Goal: Information Seeking & Learning: Learn about a topic

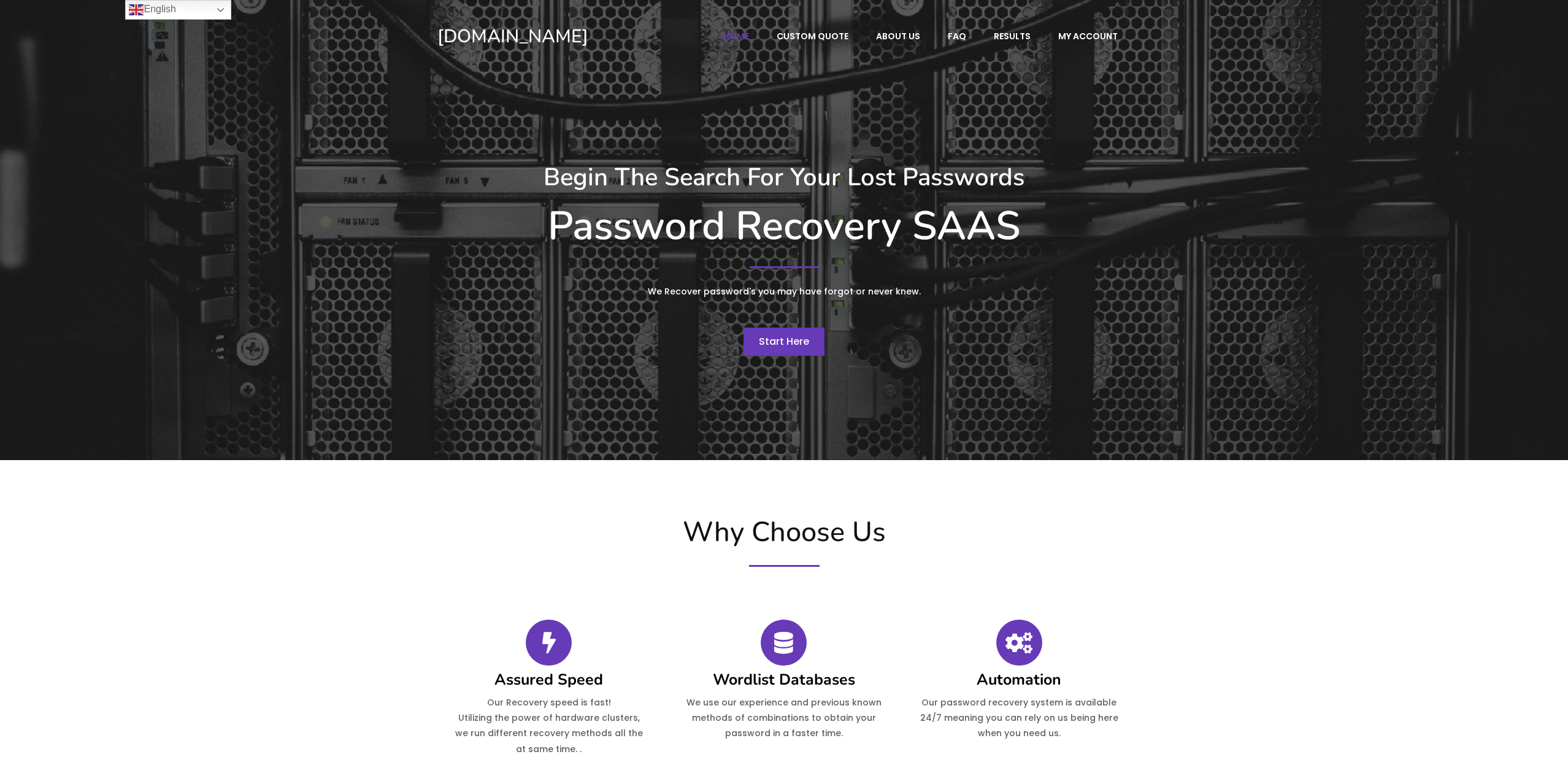
click at [787, 345] on span "Start Here" at bounding box center [784, 341] width 50 height 14
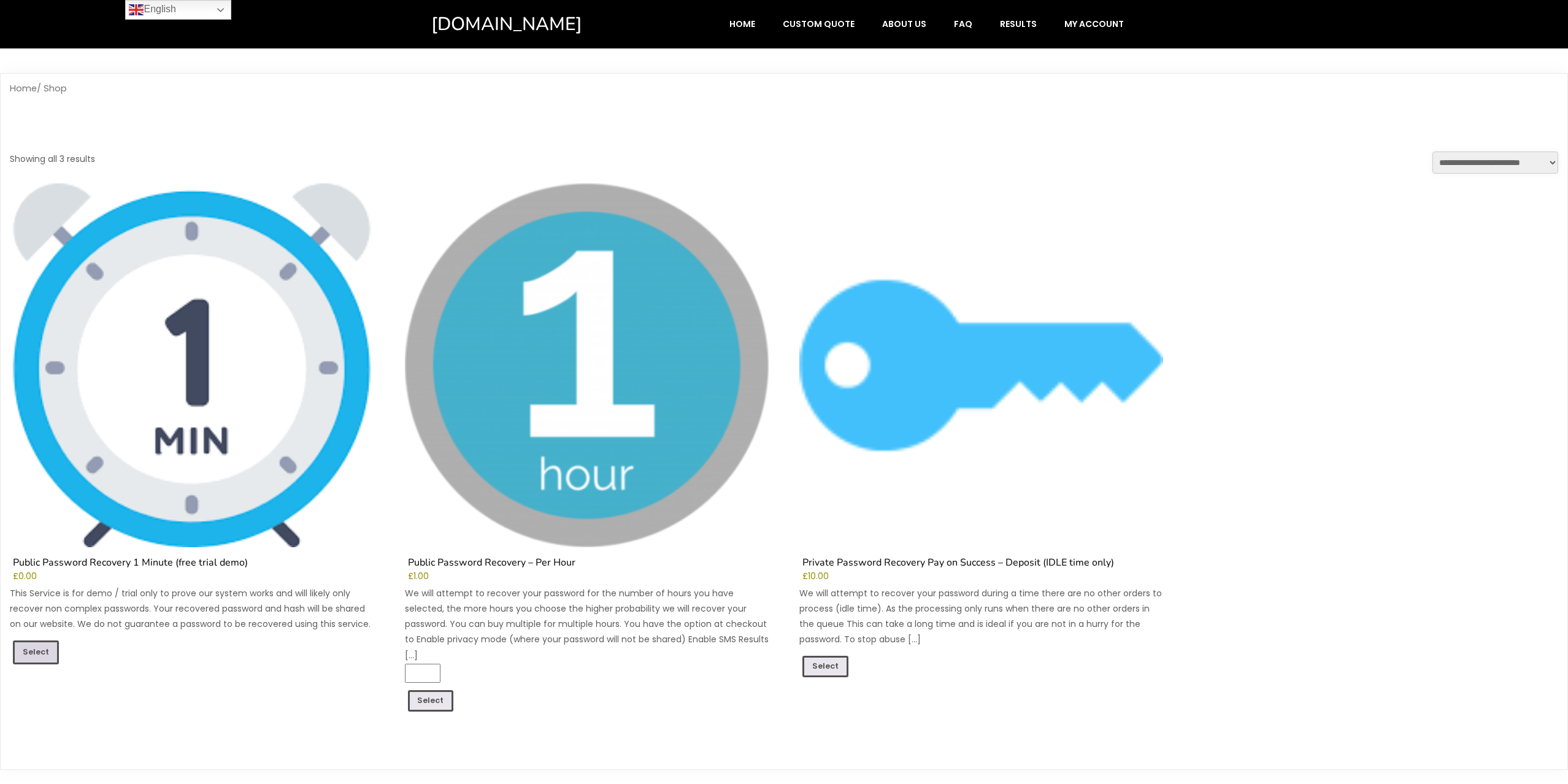
click at [39, 652] on link "Select" at bounding box center [36, 652] width 46 height 23
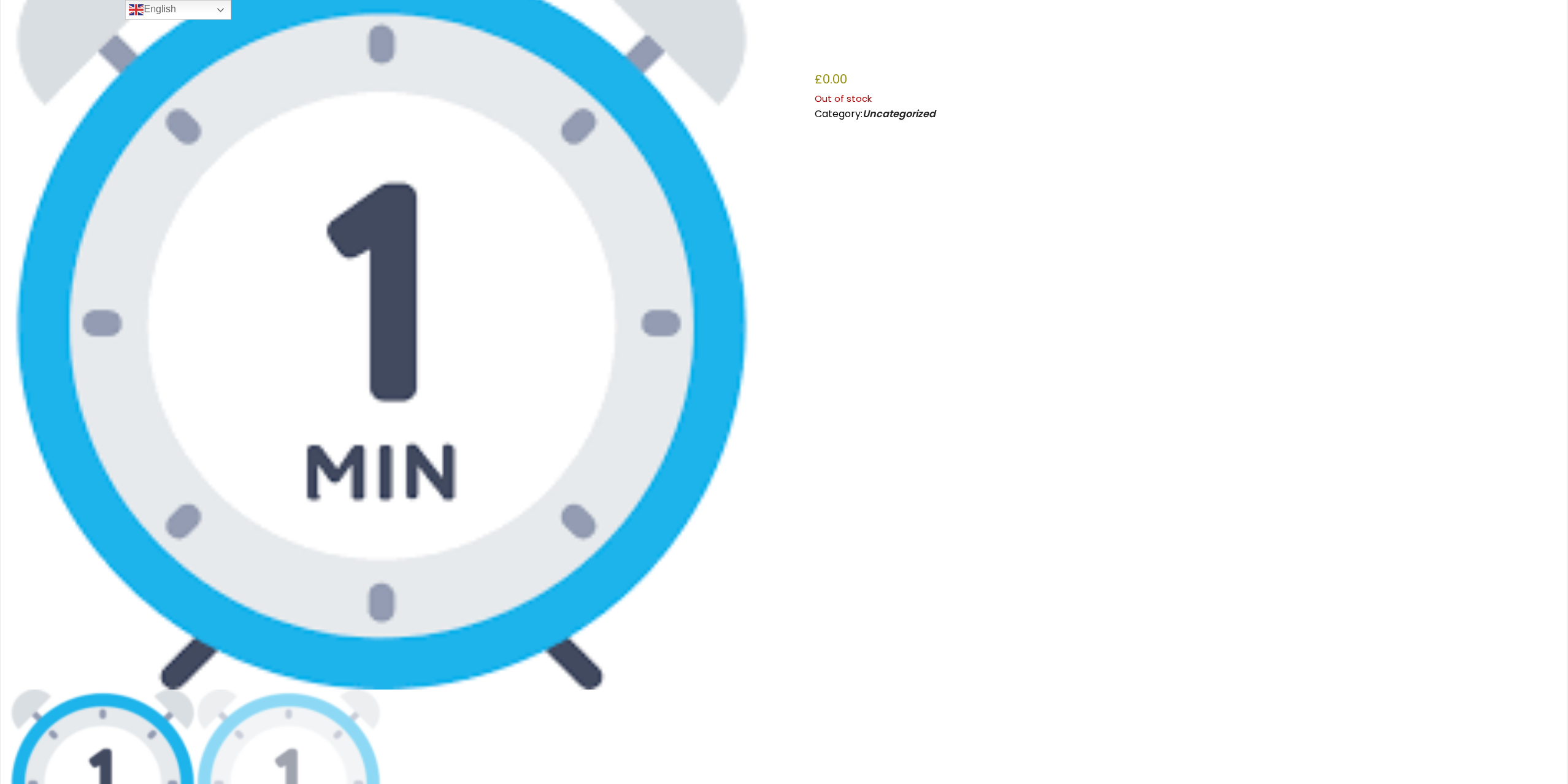
scroll to position [91, 0]
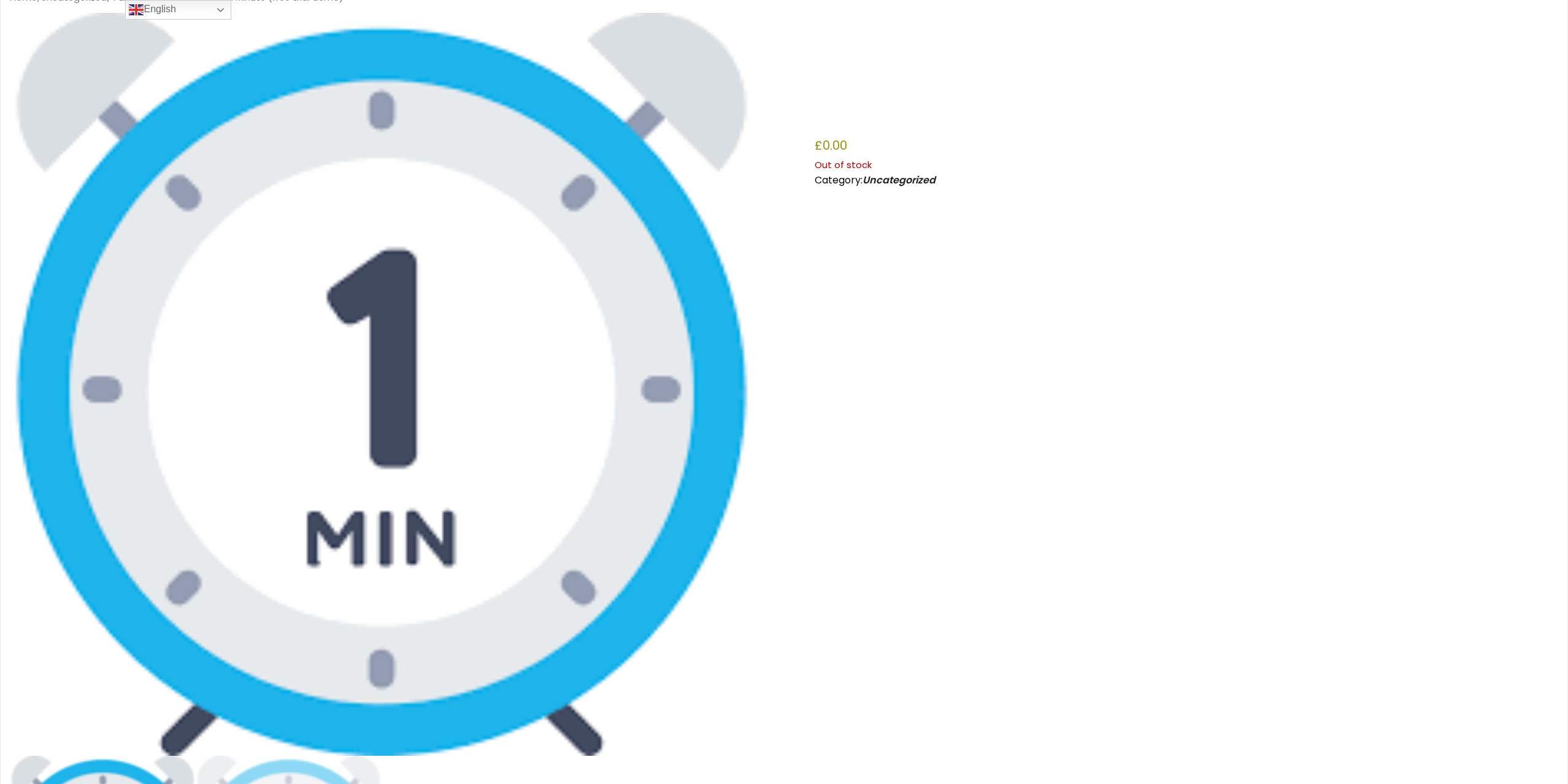
click at [383, 457] on img at bounding box center [382, 385] width 744 height 744
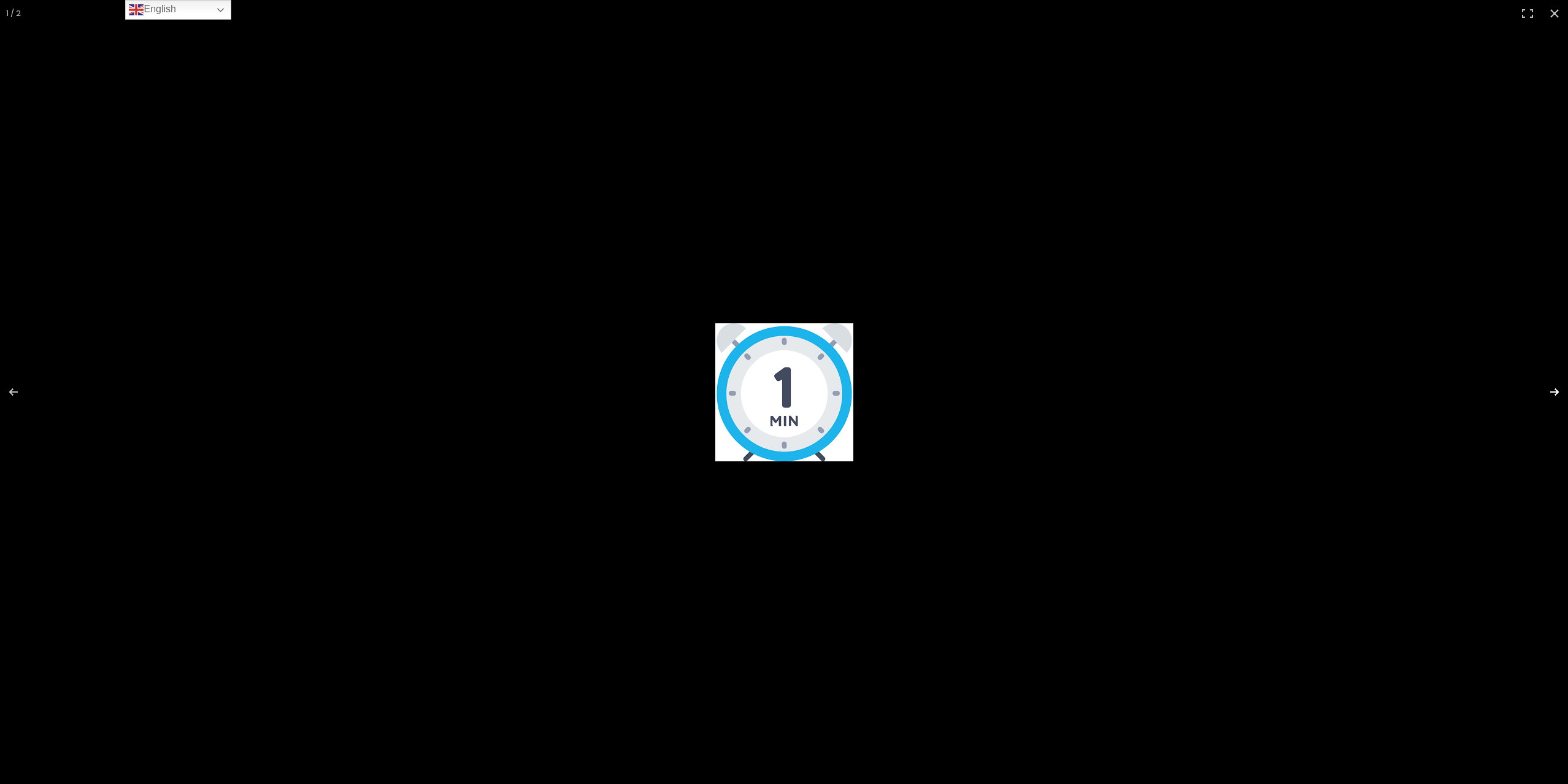
click at [1558, 394] on button "Next (arrow right)" at bounding box center [1546, 392] width 43 height 61
click at [1554, 393] on button "Next (arrow right)" at bounding box center [1546, 392] width 43 height 61
click at [1555, 15] on button "Close (Esc)" at bounding box center [1554, 13] width 27 height 27
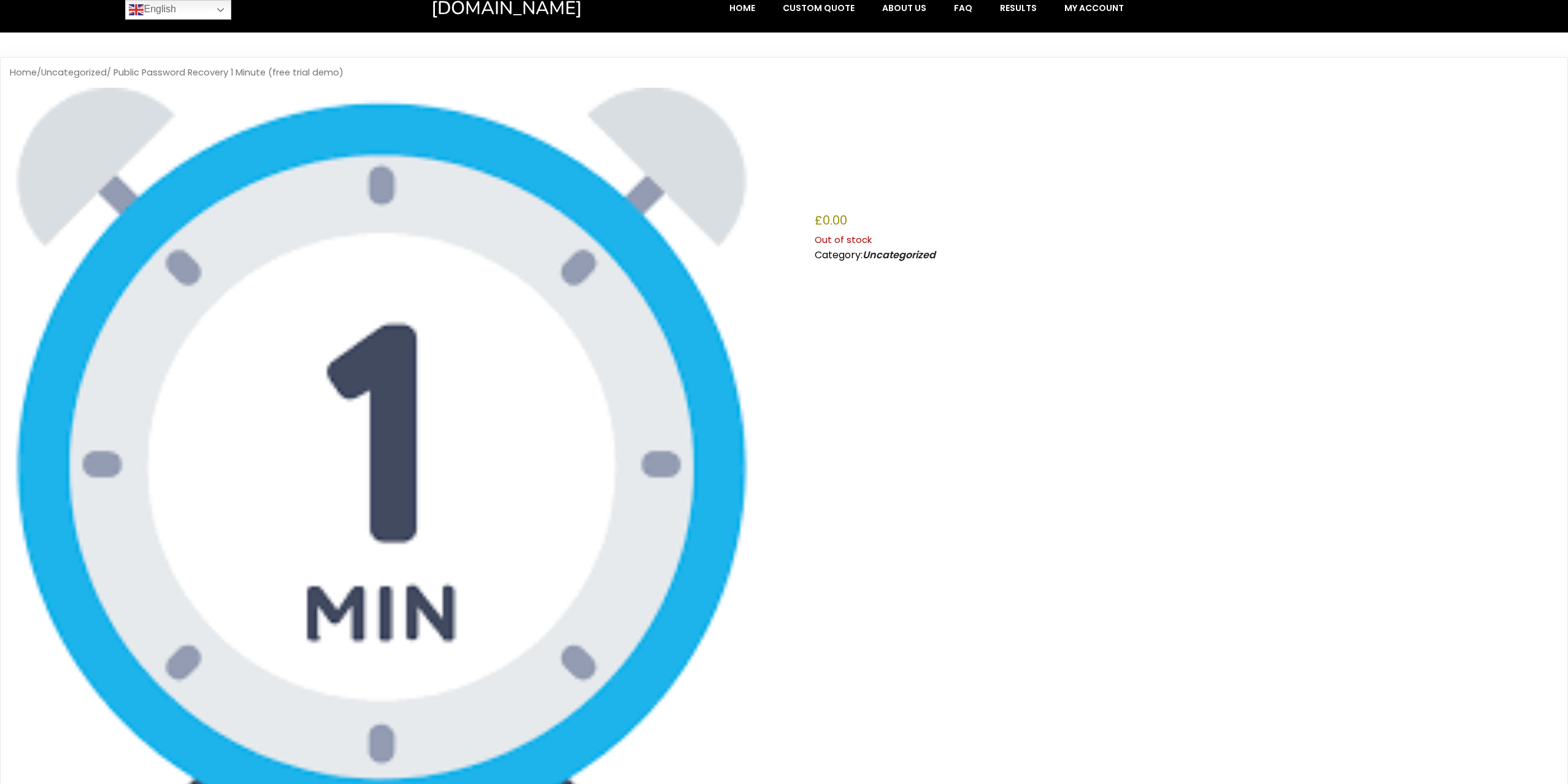
scroll to position [0, 0]
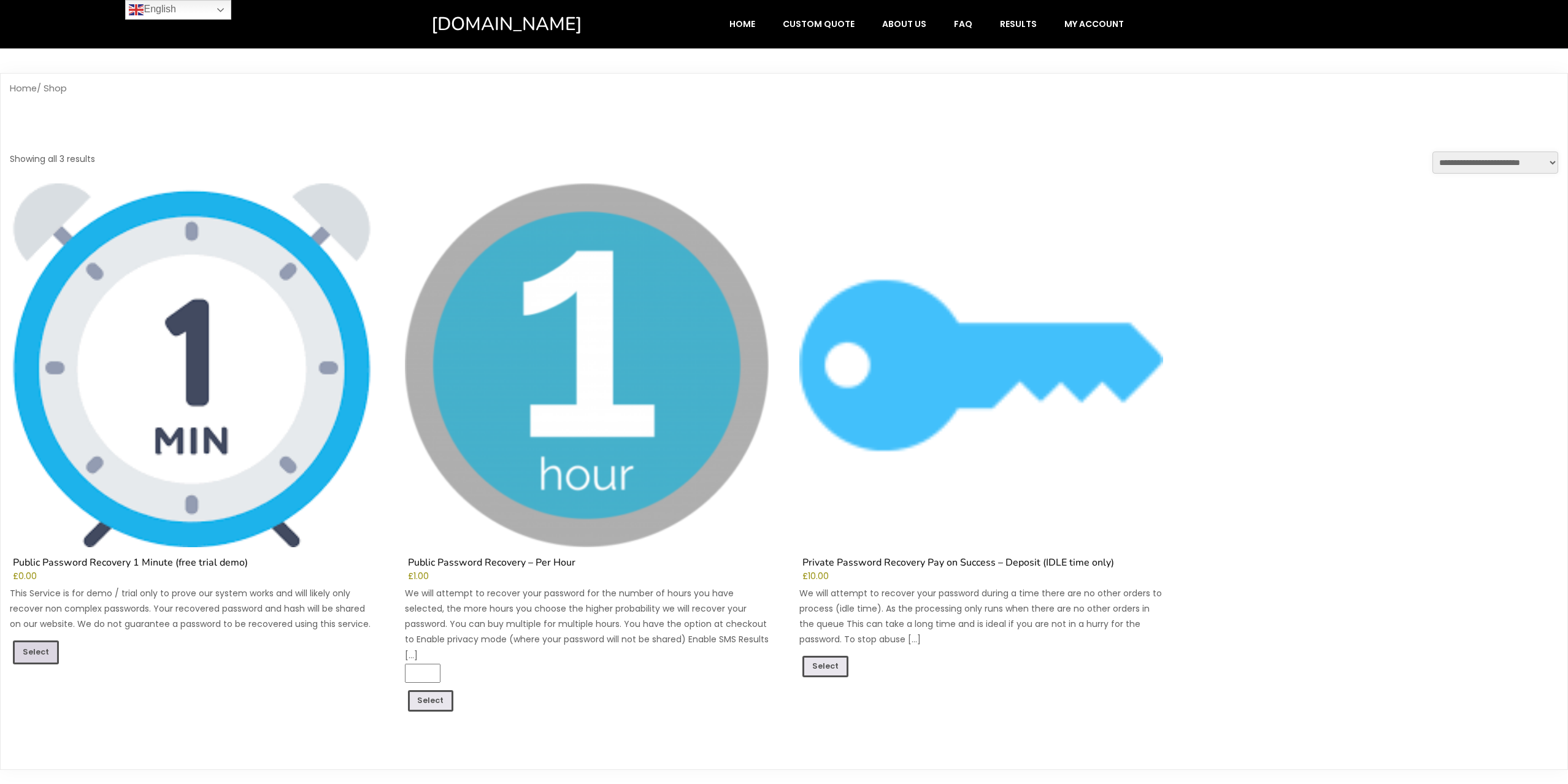
click at [40, 649] on link "Select" at bounding box center [36, 652] width 46 height 23
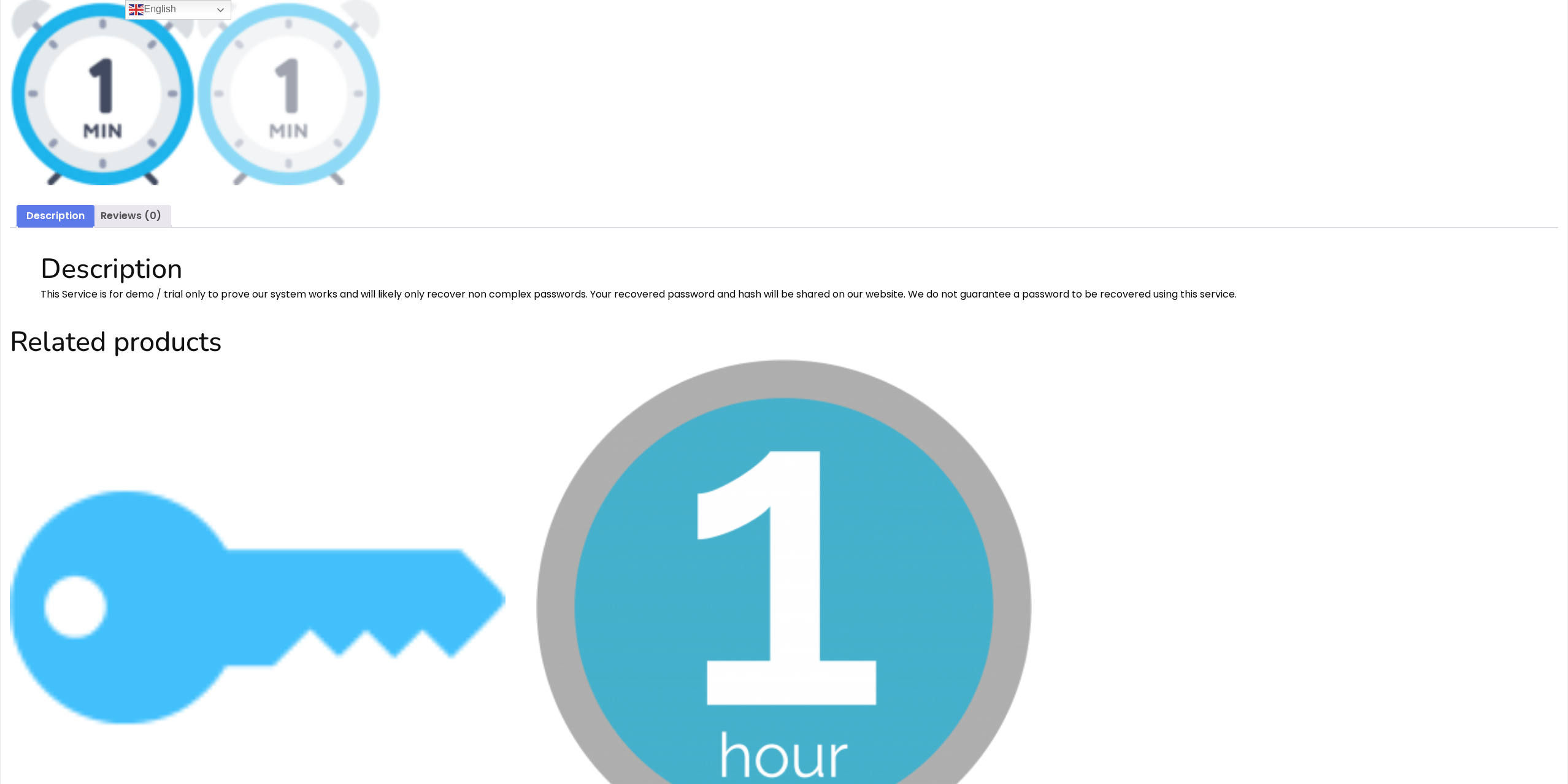
scroll to position [892, 0]
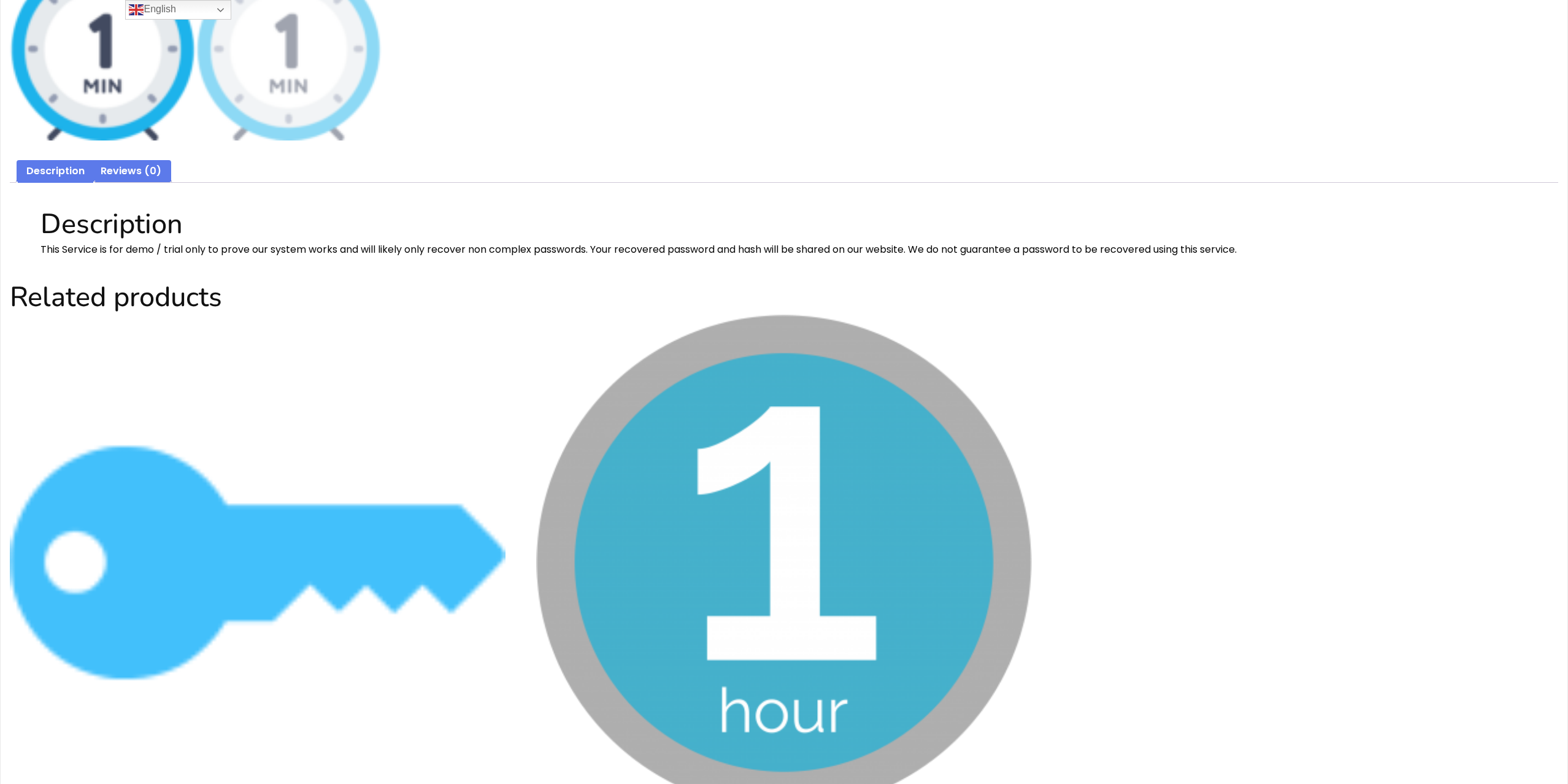
click at [132, 174] on link "Reviews (0)" at bounding box center [130, 171] width 61 height 23
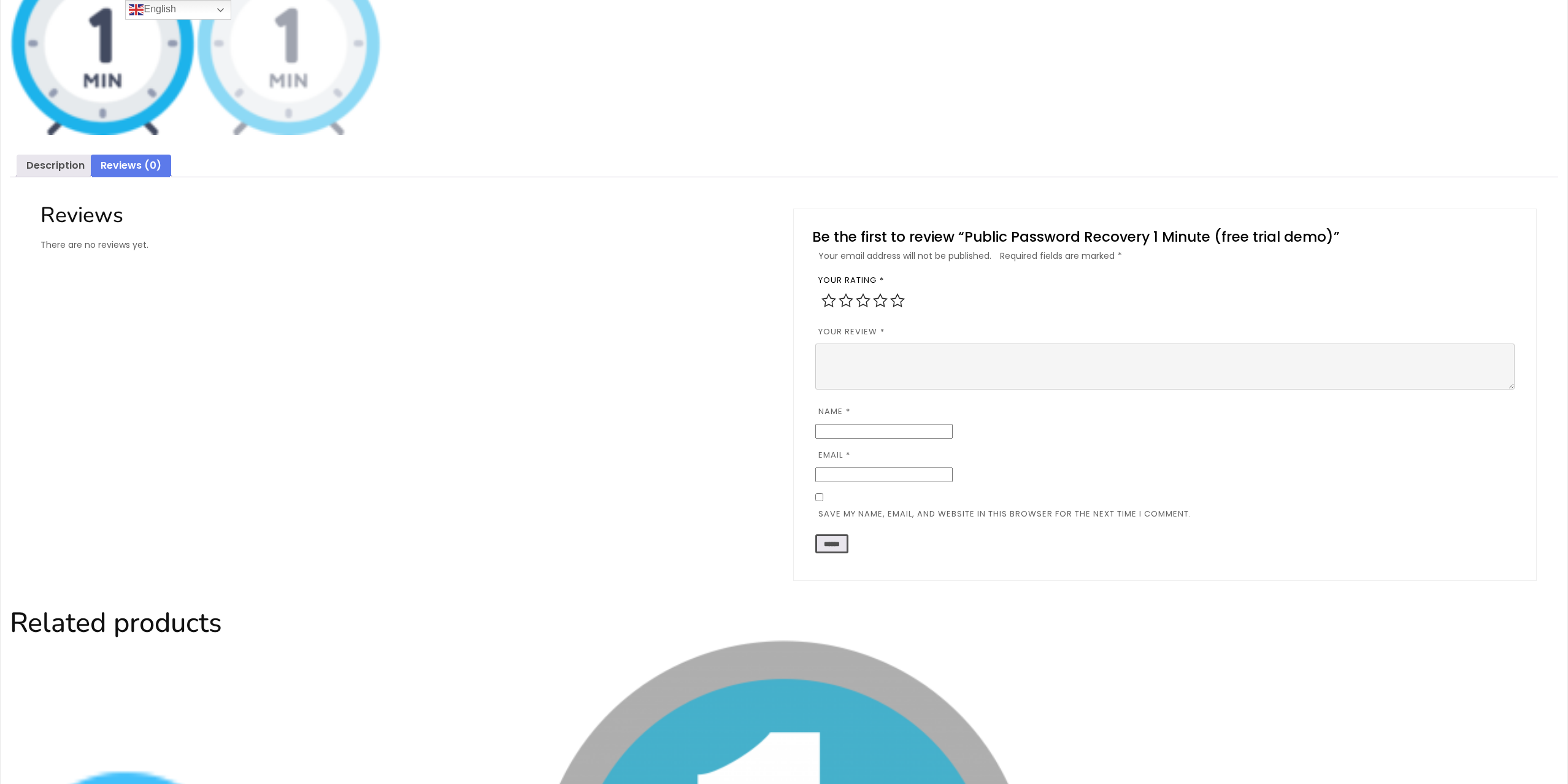
scroll to position [900, 0]
click at [58, 164] on link "Description" at bounding box center [56, 164] width 58 height 23
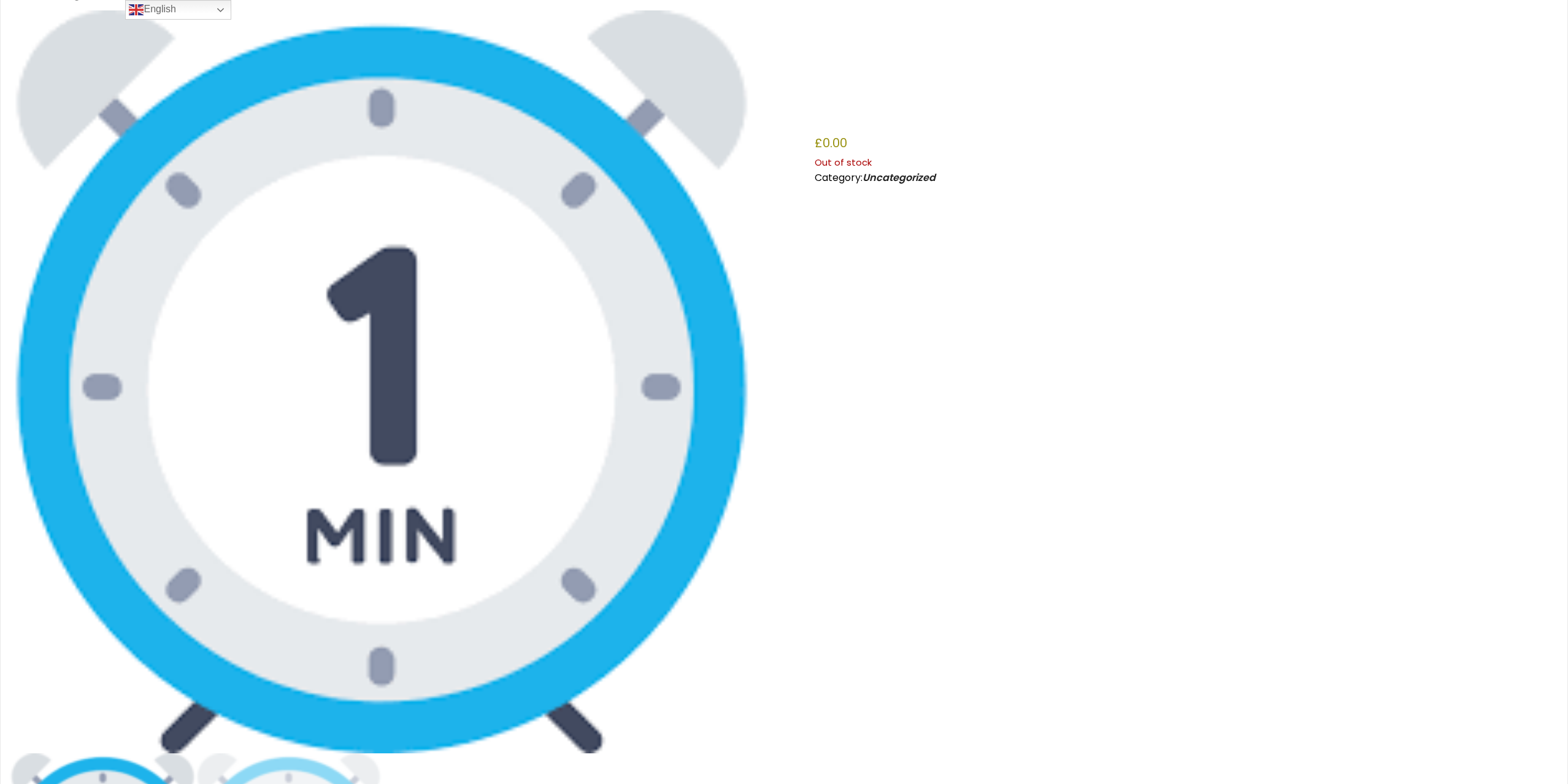
scroll to position [0, 0]
